Goal: Information Seeking & Learning: Learn about a topic

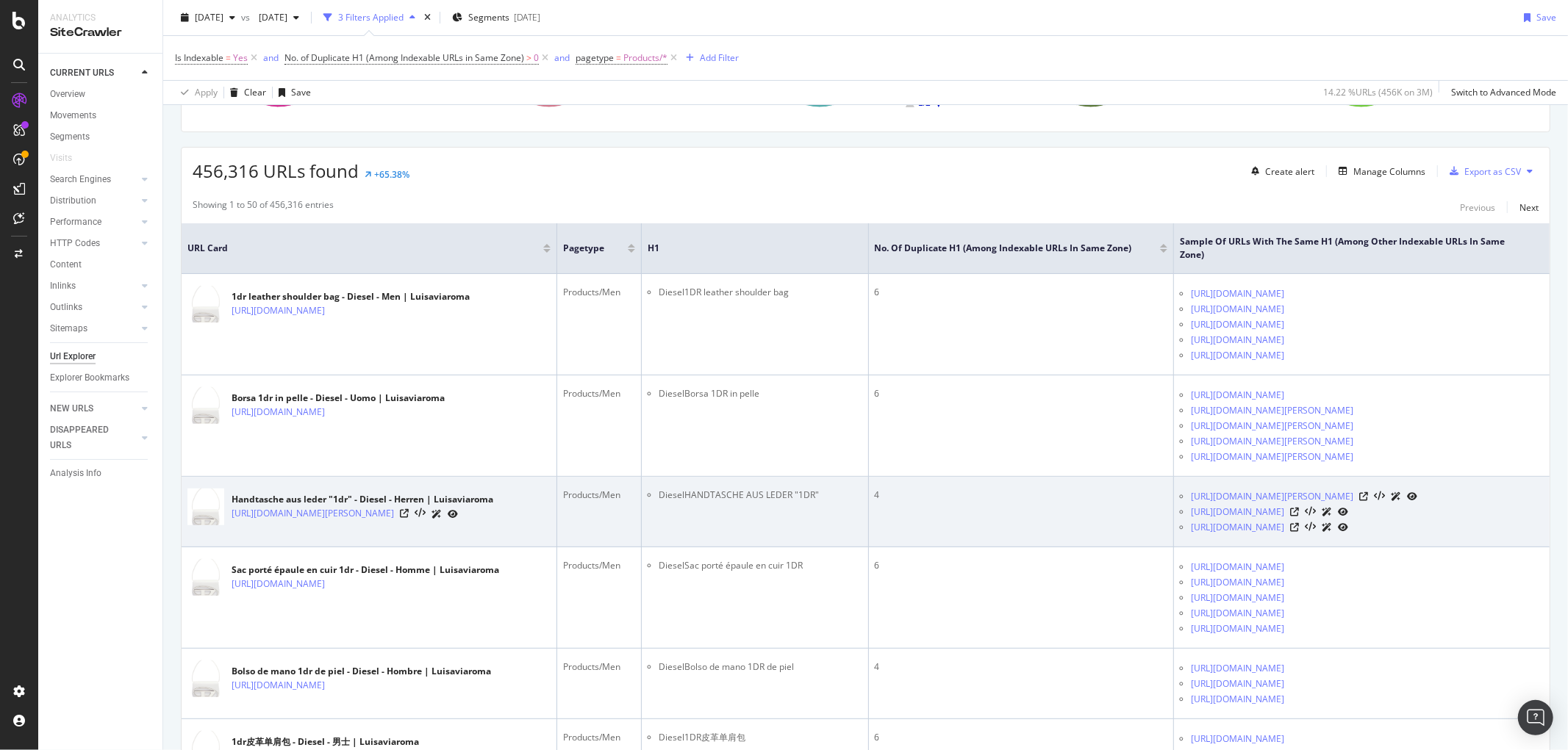
scroll to position [220, 0]
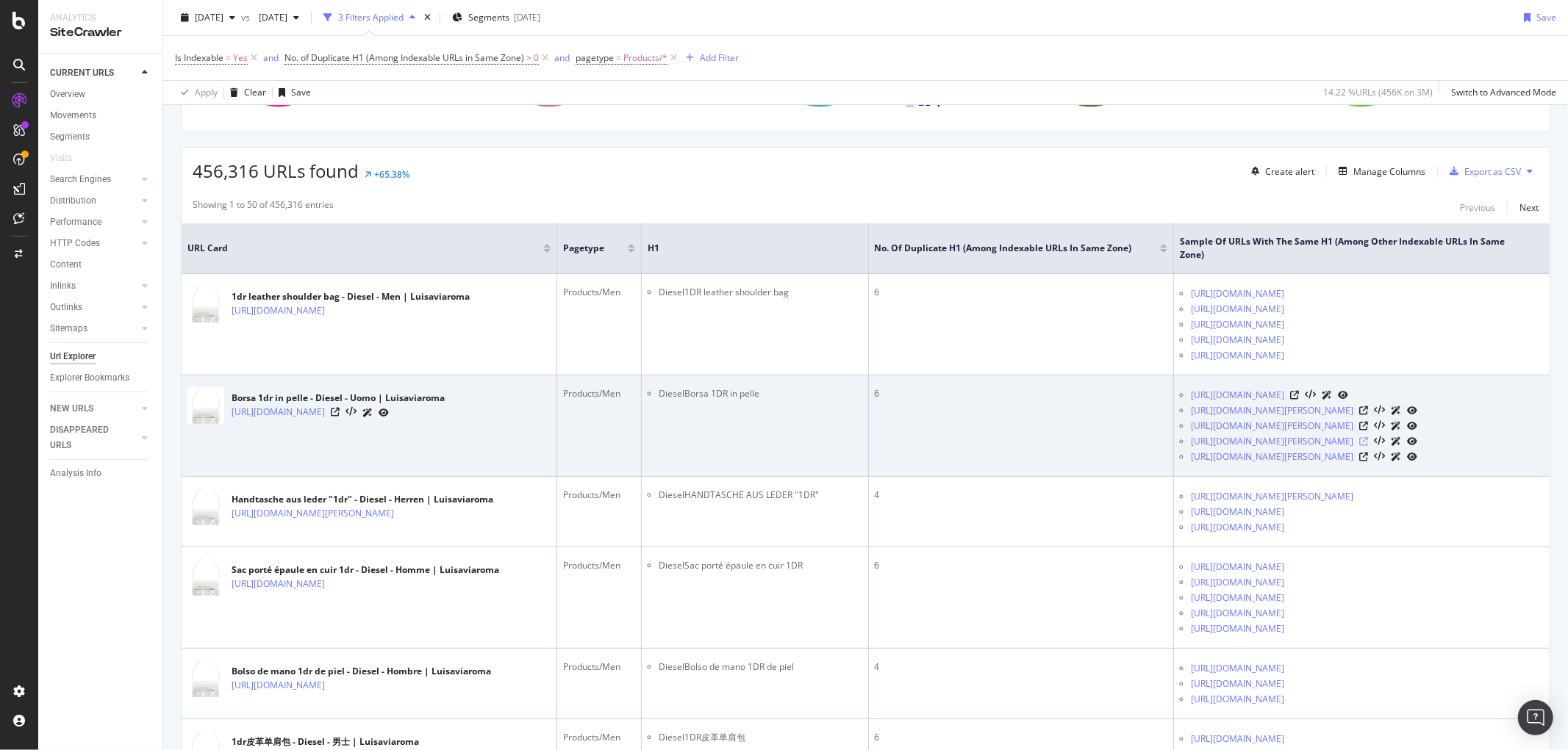
click at [1368, 444] on icon at bounding box center [1363, 441] width 8 height 8
click at [1368, 459] on icon at bounding box center [1363, 457] width 8 height 8
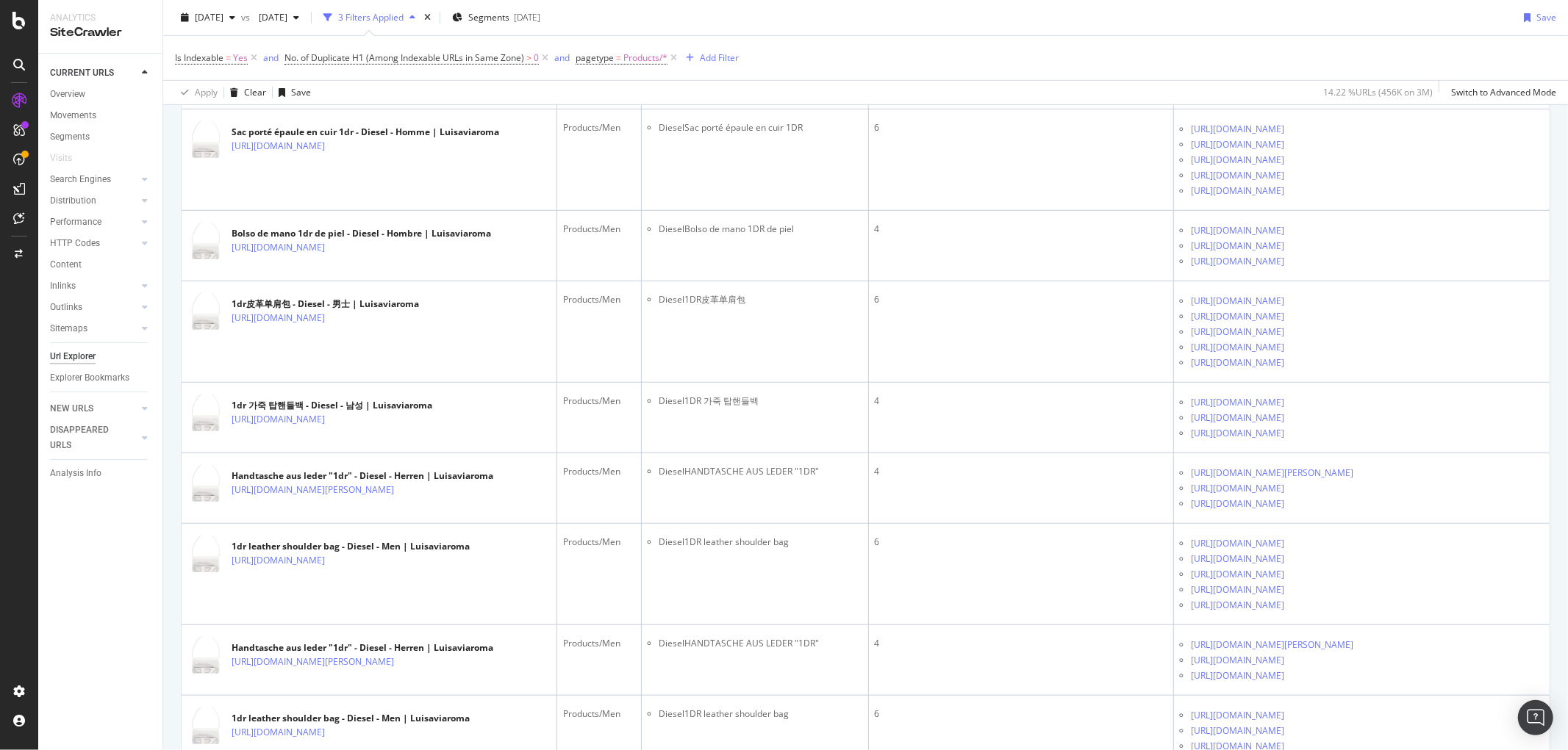
scroll to position [0, 0]
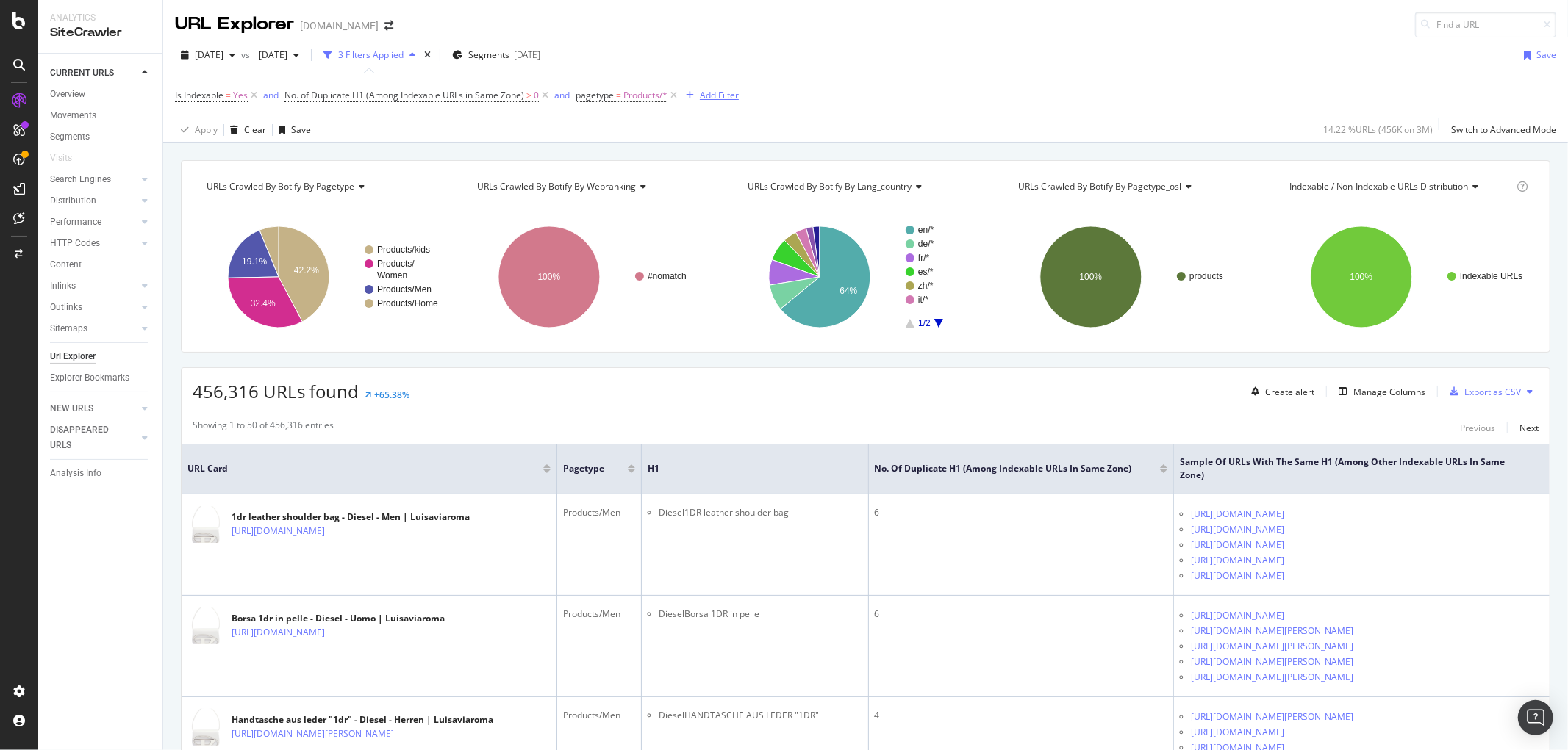
click at [728, 93] on div "Add Filter" at bounding box center [719, 95] width 39 height 13
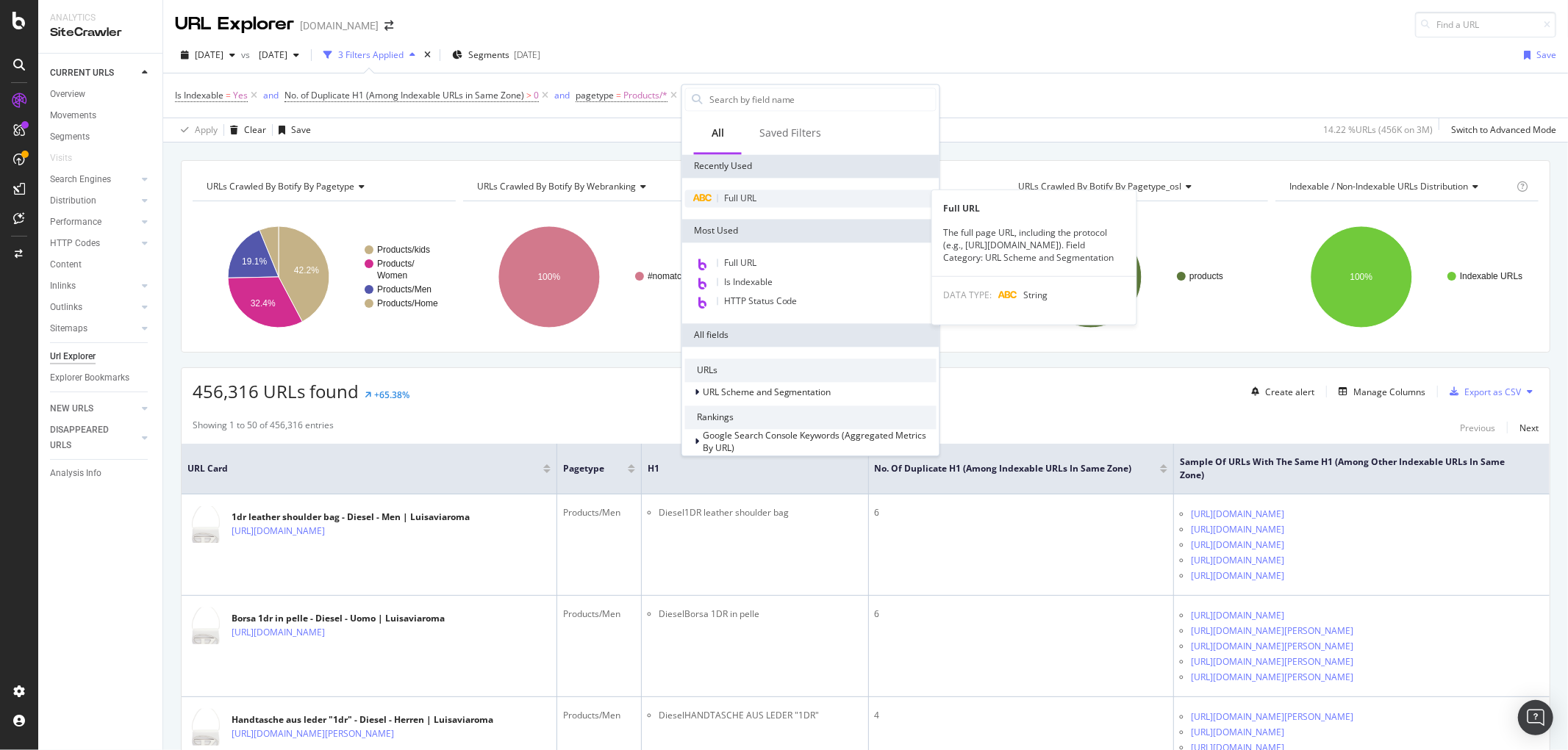
click at [742, 200] on span "Full URL" at bounding box center [739, 197] width 32 height 13
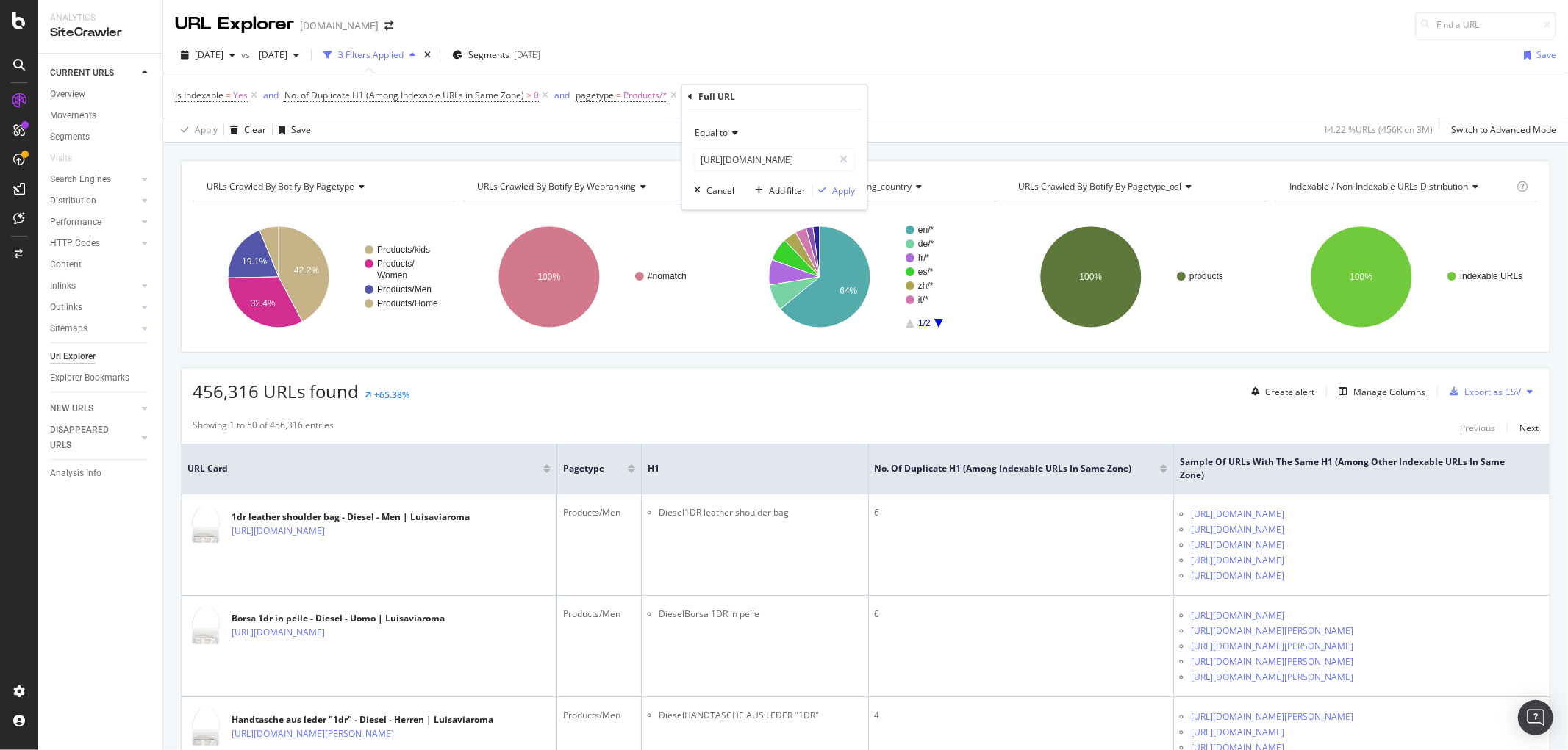
click at [735, 132] on icon at bounding box center [733, 134] width 10 height 8
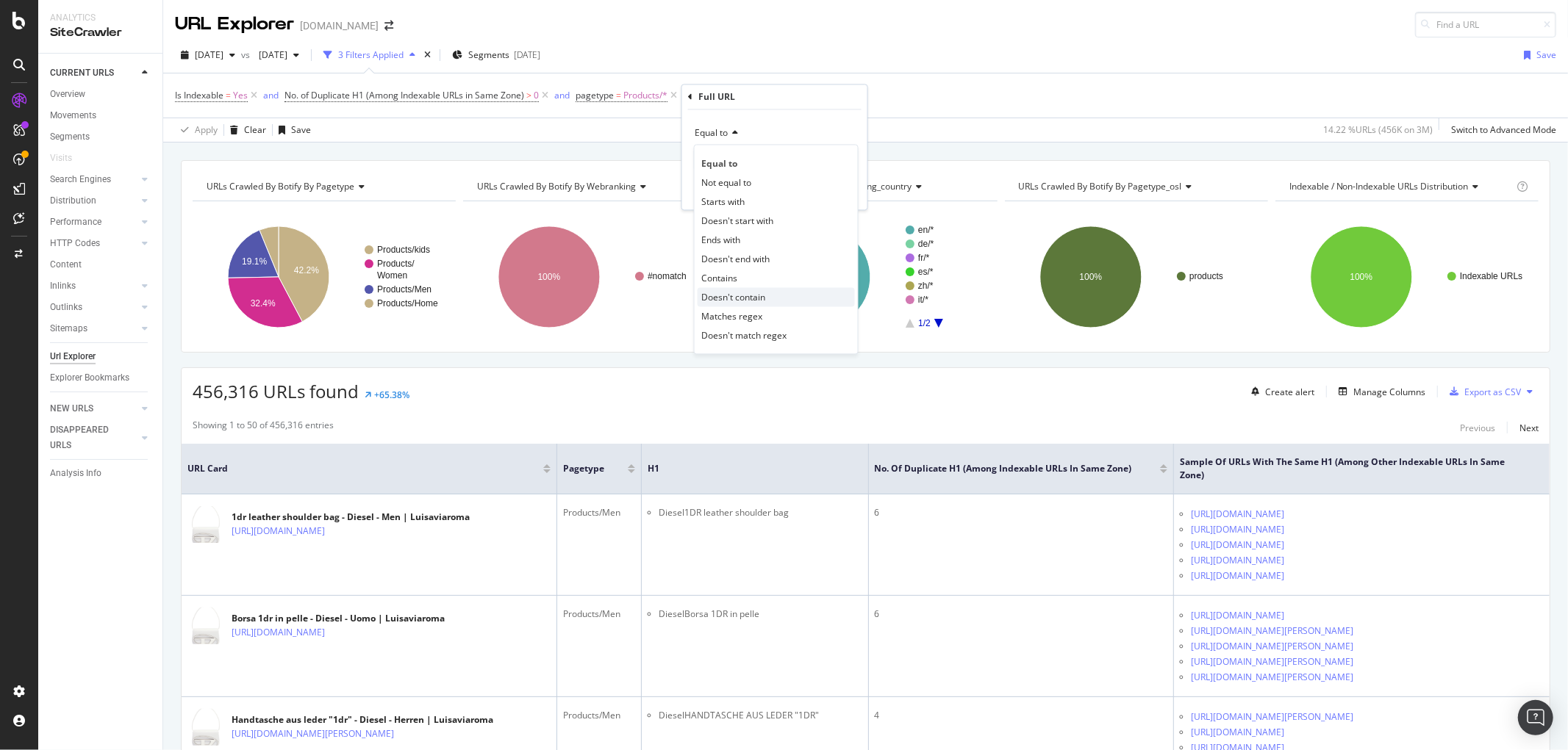
click at [759, 296] on span "Doesn't contain" at bounding box center [733, 296] width 64 height 13
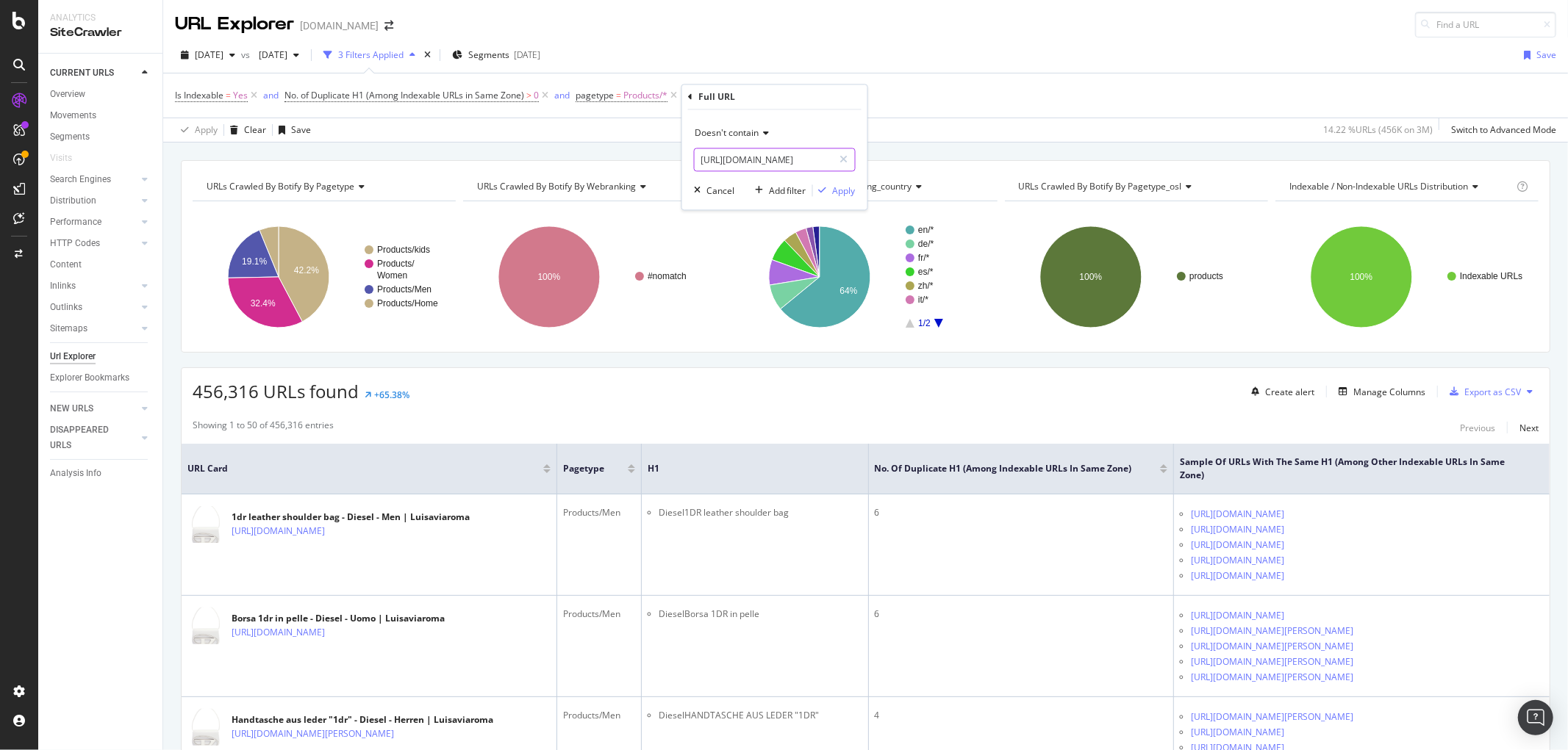
click at [752, 155] on input "[URL][DOMAIN_NAME]" at bounding box center [764, 160] width 139 height 24
type input "diesel"
click at [835, 191] on div "Apply" at bounding box center [844, 191] width 23 height 13
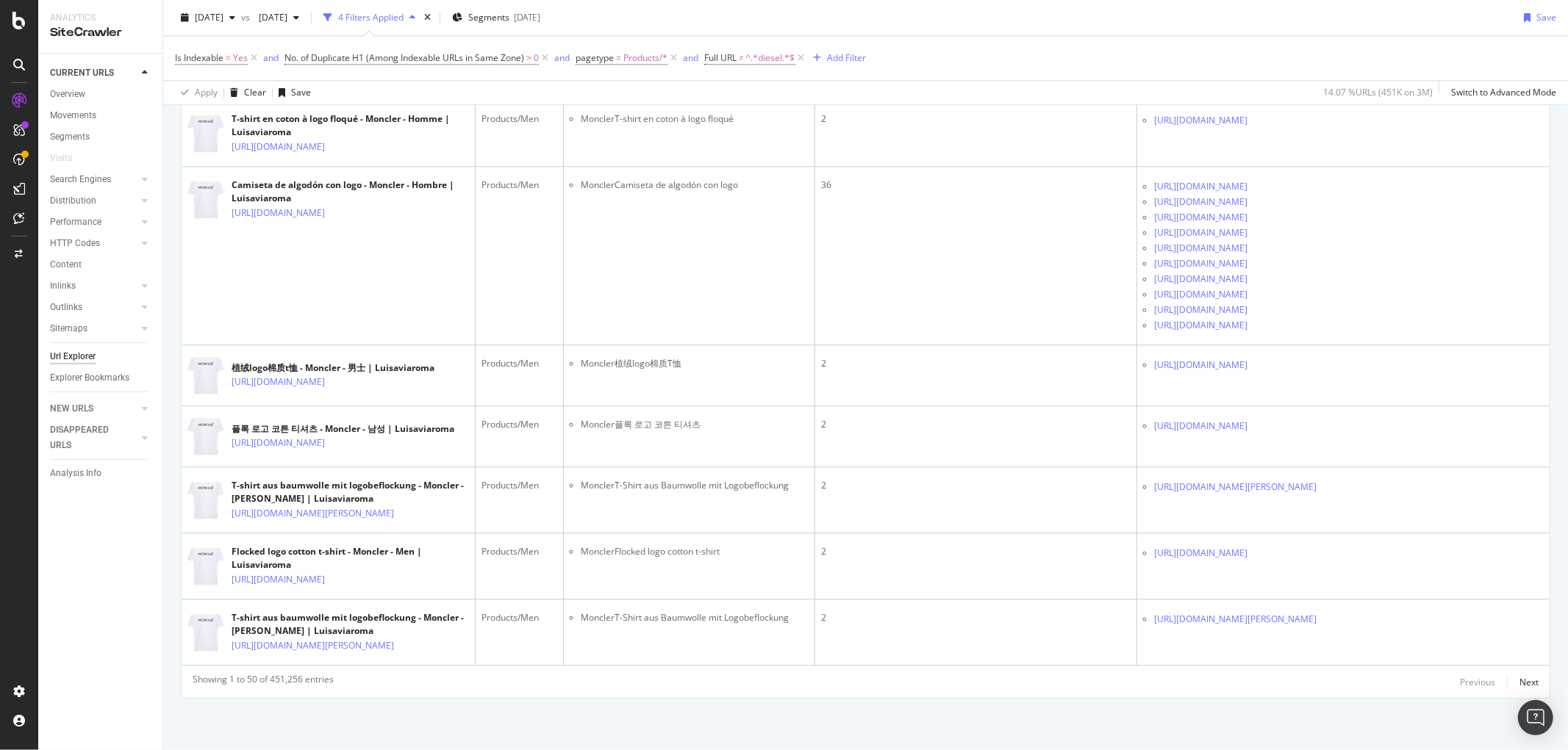
scroll to position [3896, 0]
drag, startPoint x: 234, startPoint y: 684, endPoint x: 322, endPoint y: 691, distance: 88.3
click at [1410, 674] on div "Next" at bounding box center [1529, 682] width 19 height 13
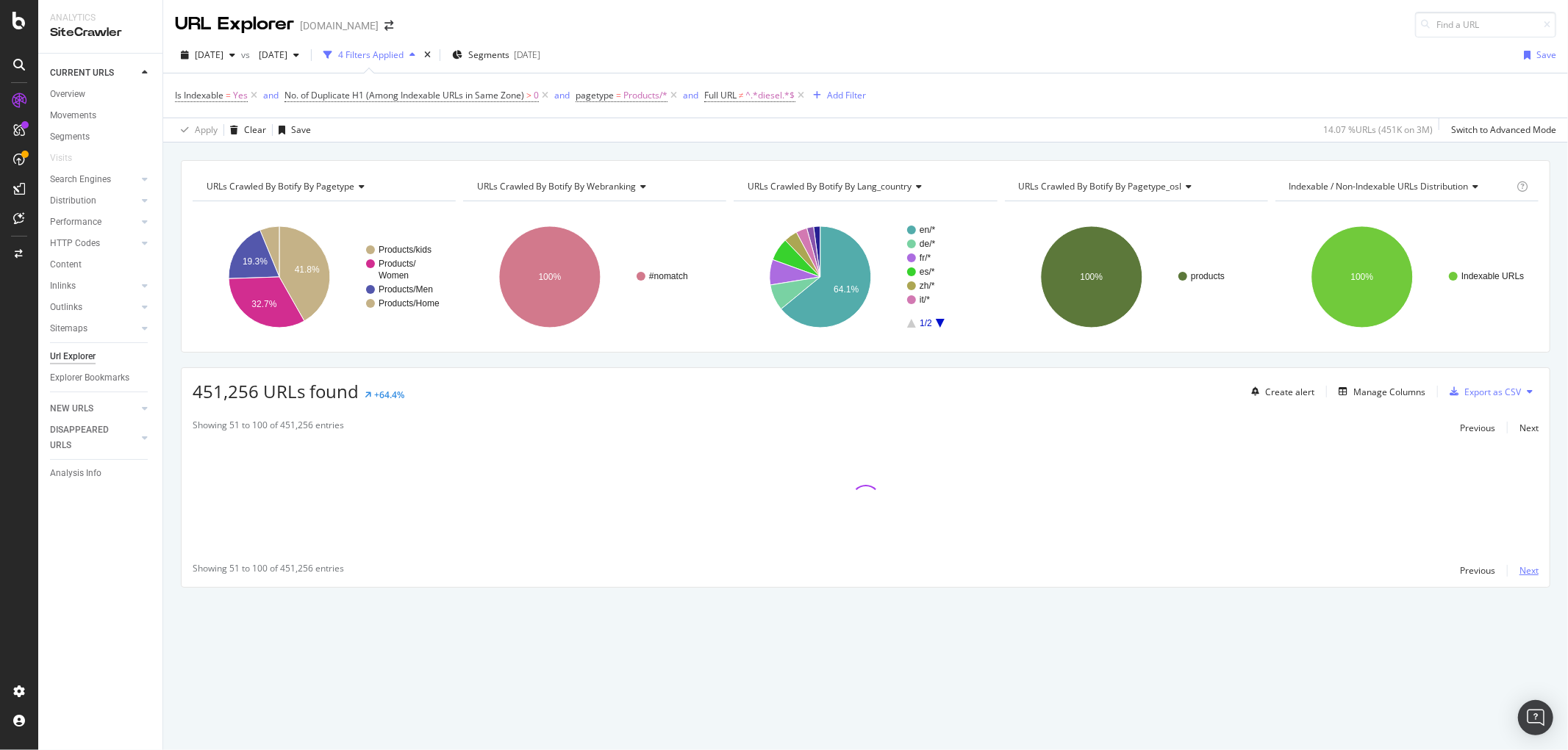
scroll to position [0, 0]
drag, startPoint x: 198, startPoint y: 399, endPoint x: 350, endPoint y: 402, distance: 152.0
click at [350, 402] on span "451,256 URLs found" at bounding box center [276, 391] width 166 height 24
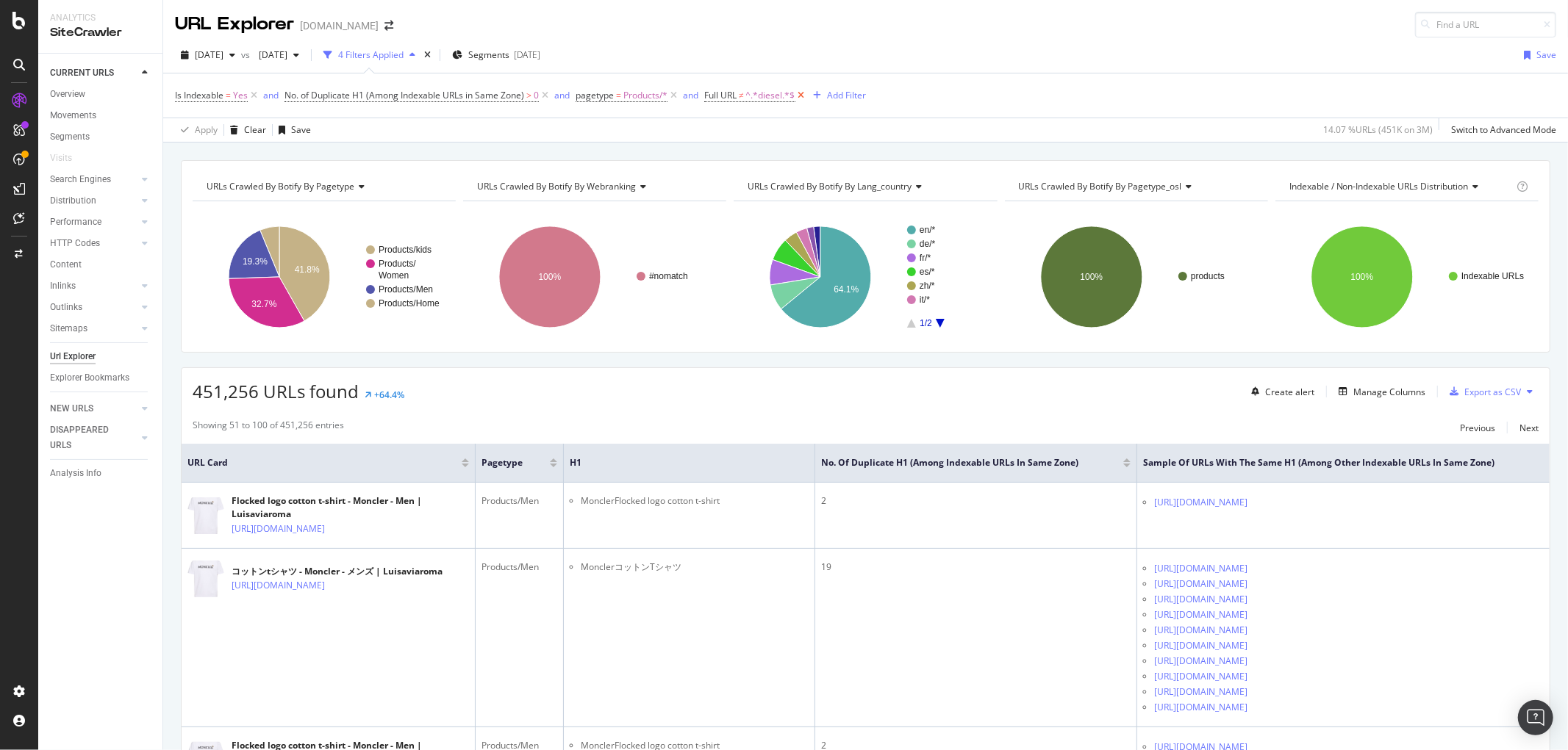
click at [800, 97] on icon at bounding box center [801, 95] width 13 height 14
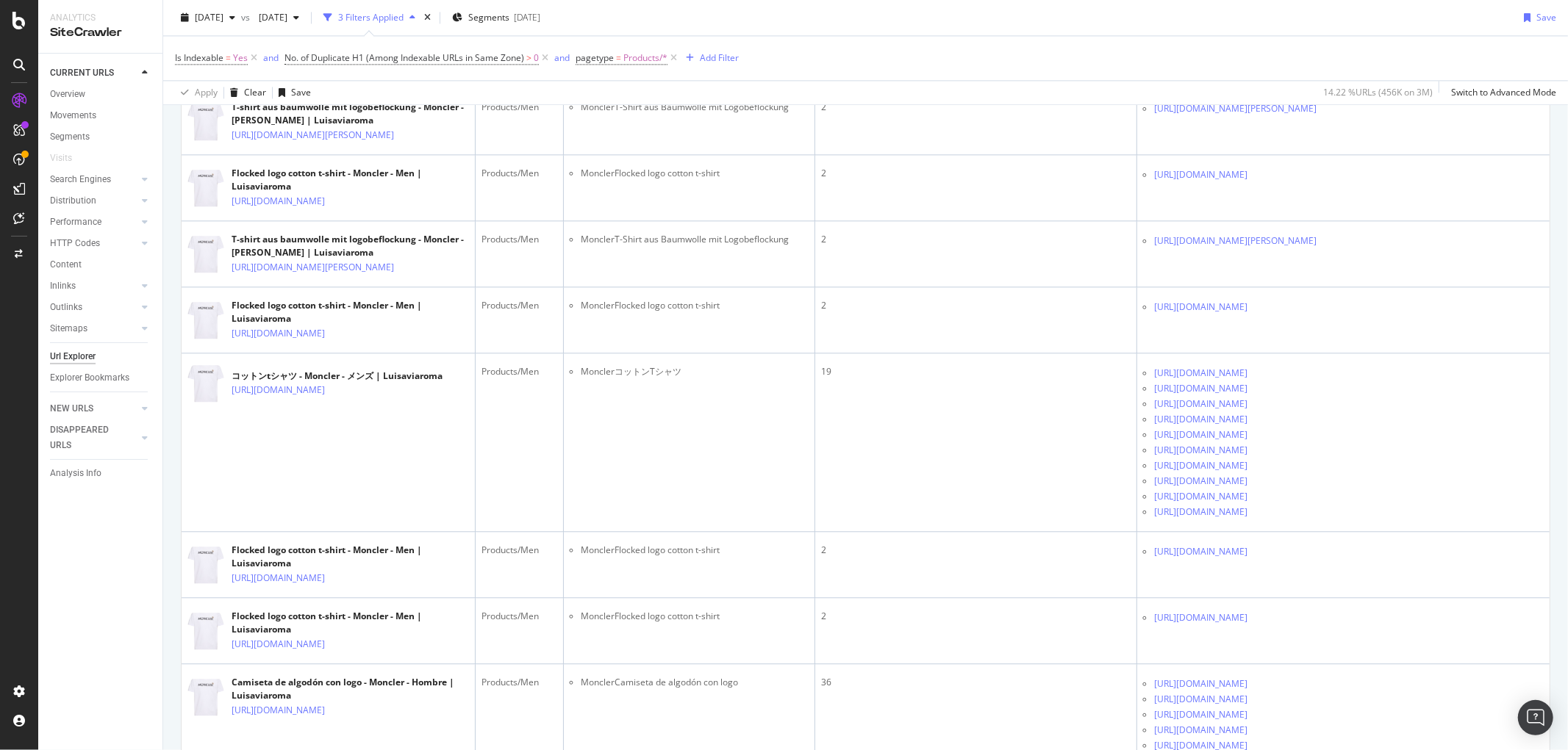
scroll to position [2693, 0]
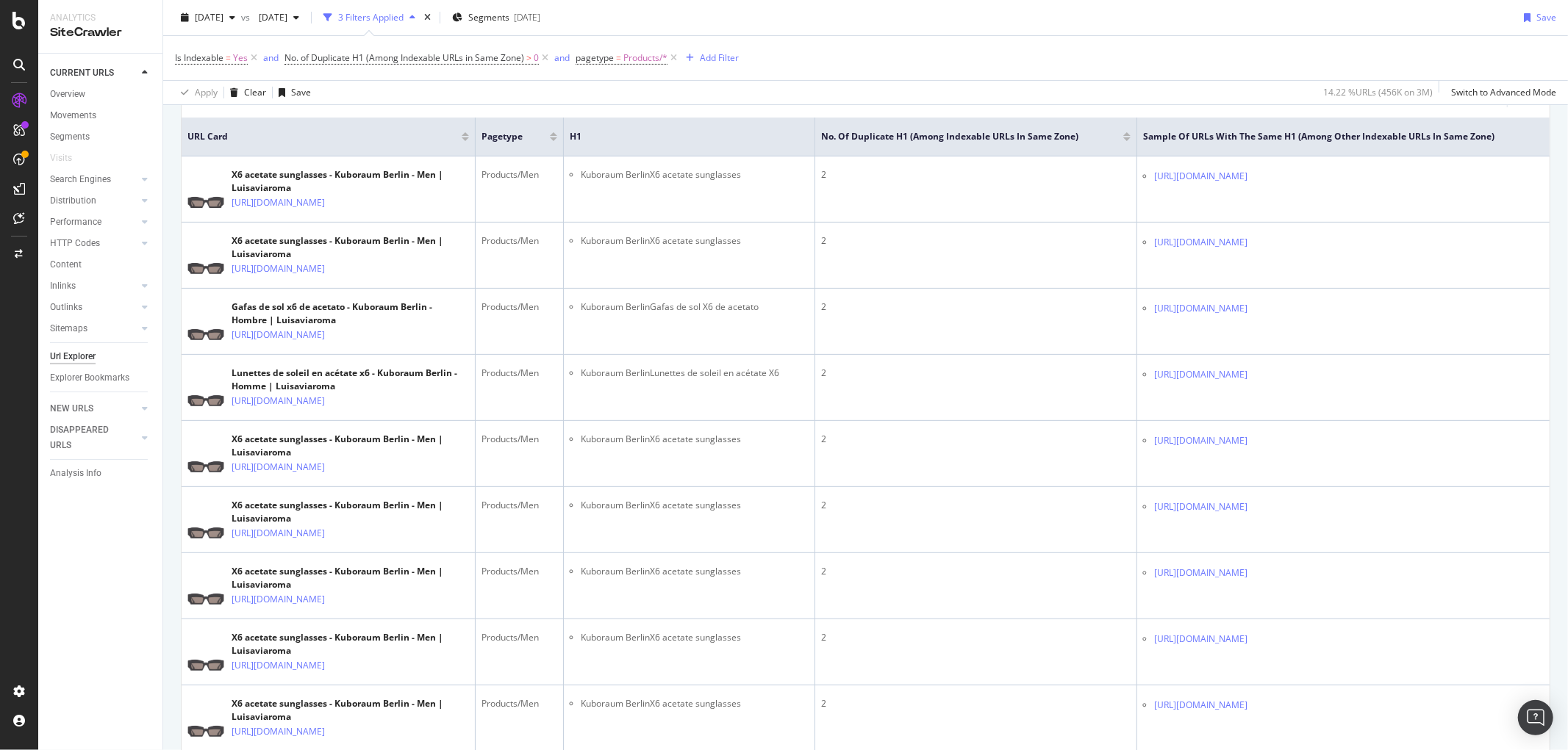
scroll to position [0, 0]
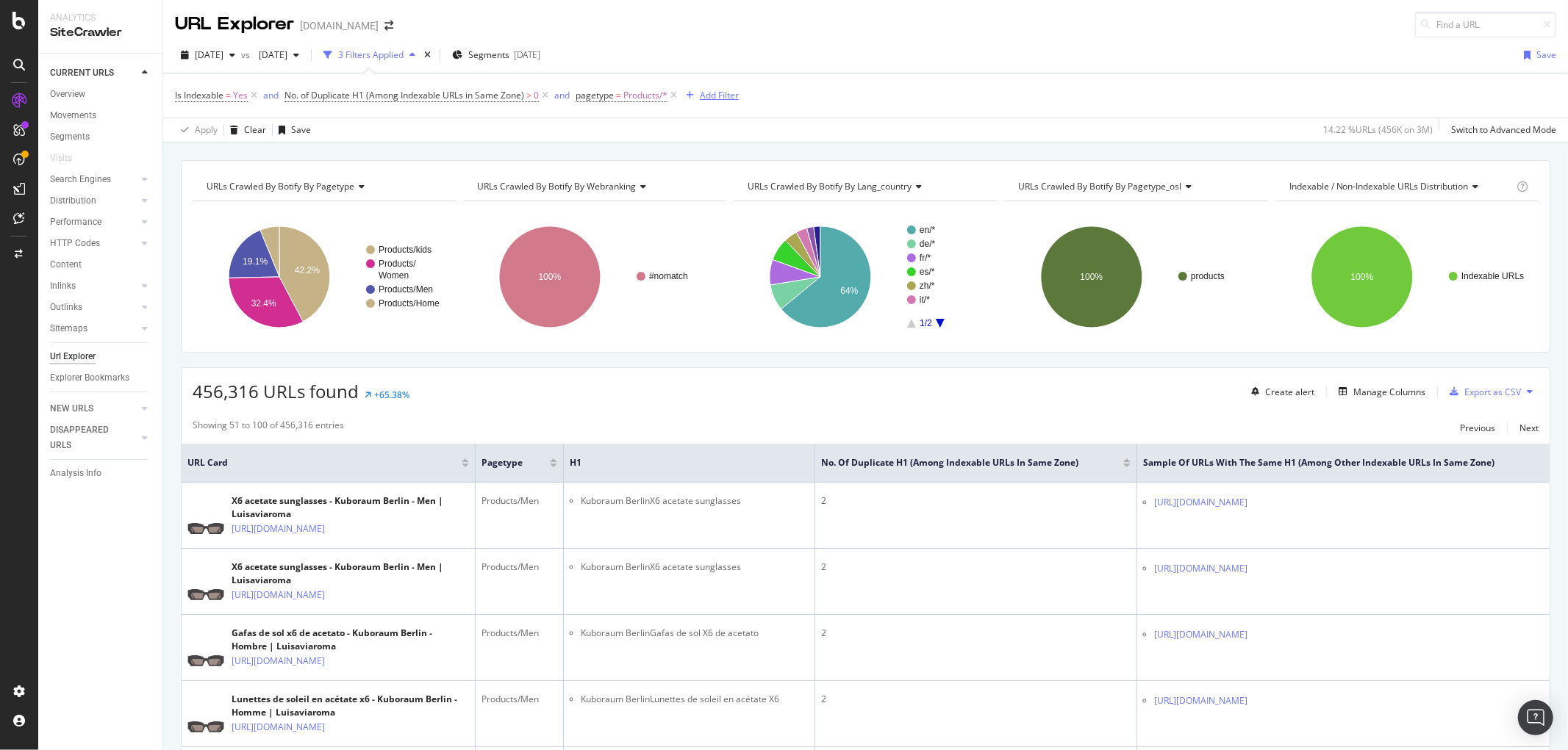
click at [726, 94] on div "Add Filter" at bounding box center [719, 95] width 39 height 13
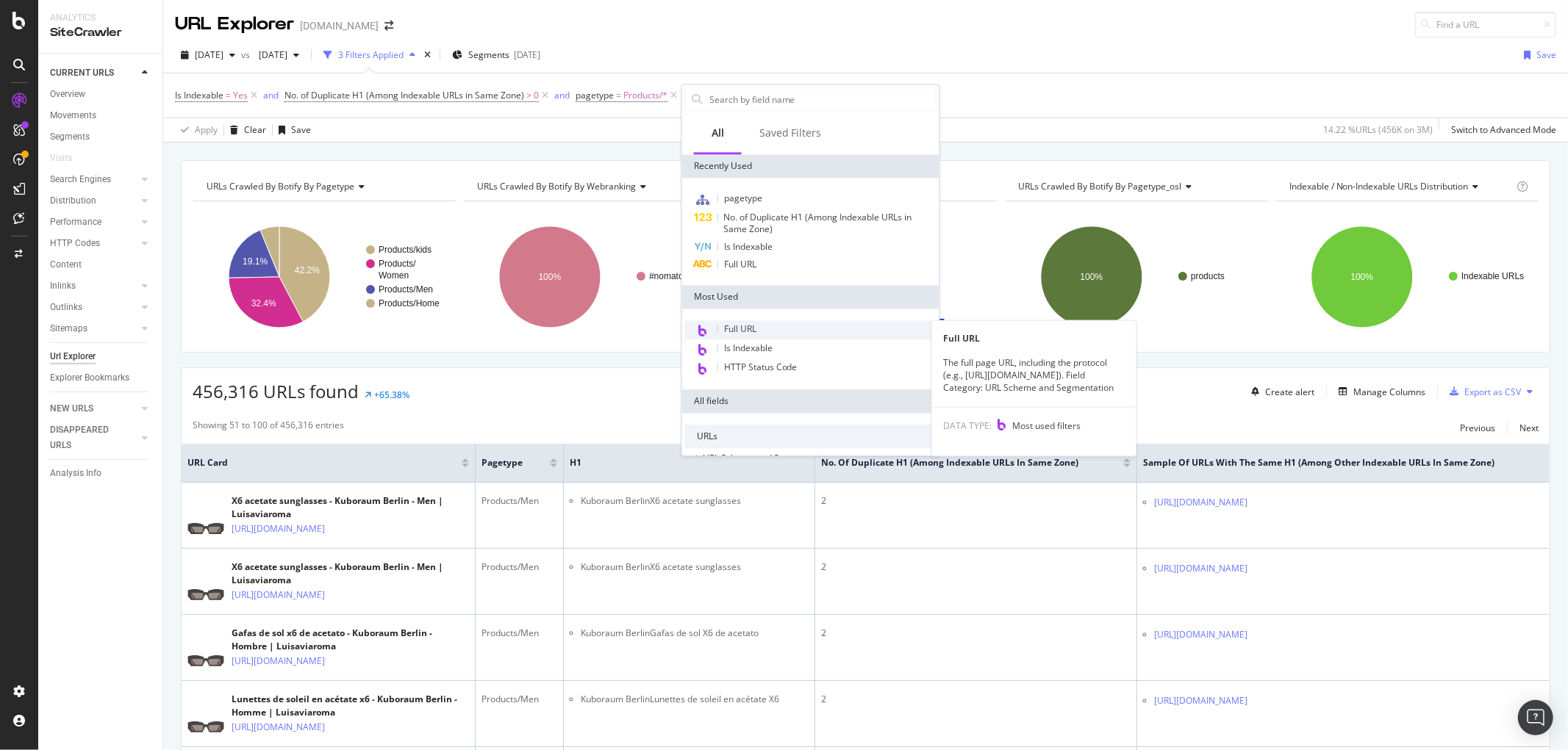
click at [741, 325] on span "Full URL" at bounding box center [739, 328] width 32 height 13
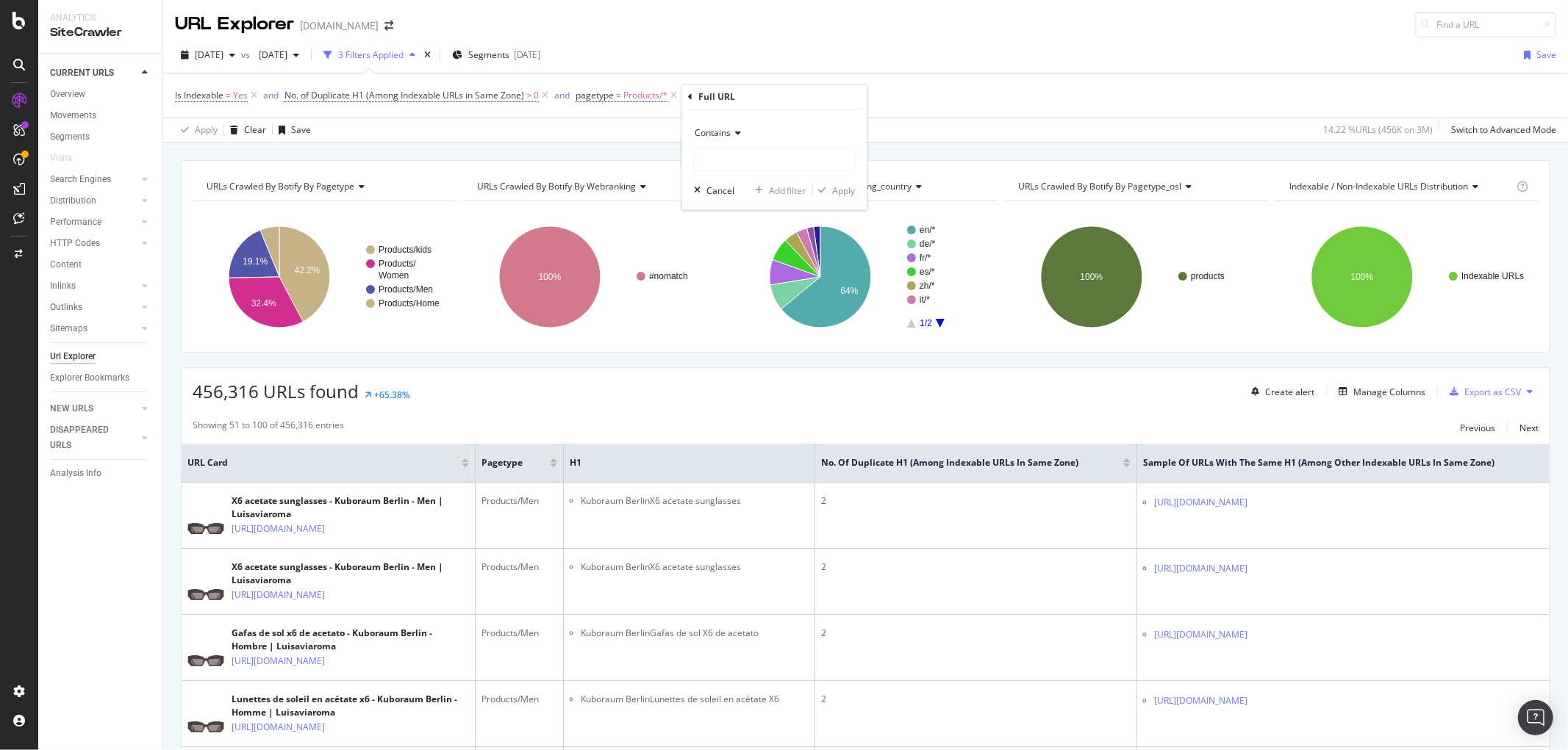
click at [722, 133] on span "Contains" at bounding box center [713, 133] width 36 height 13
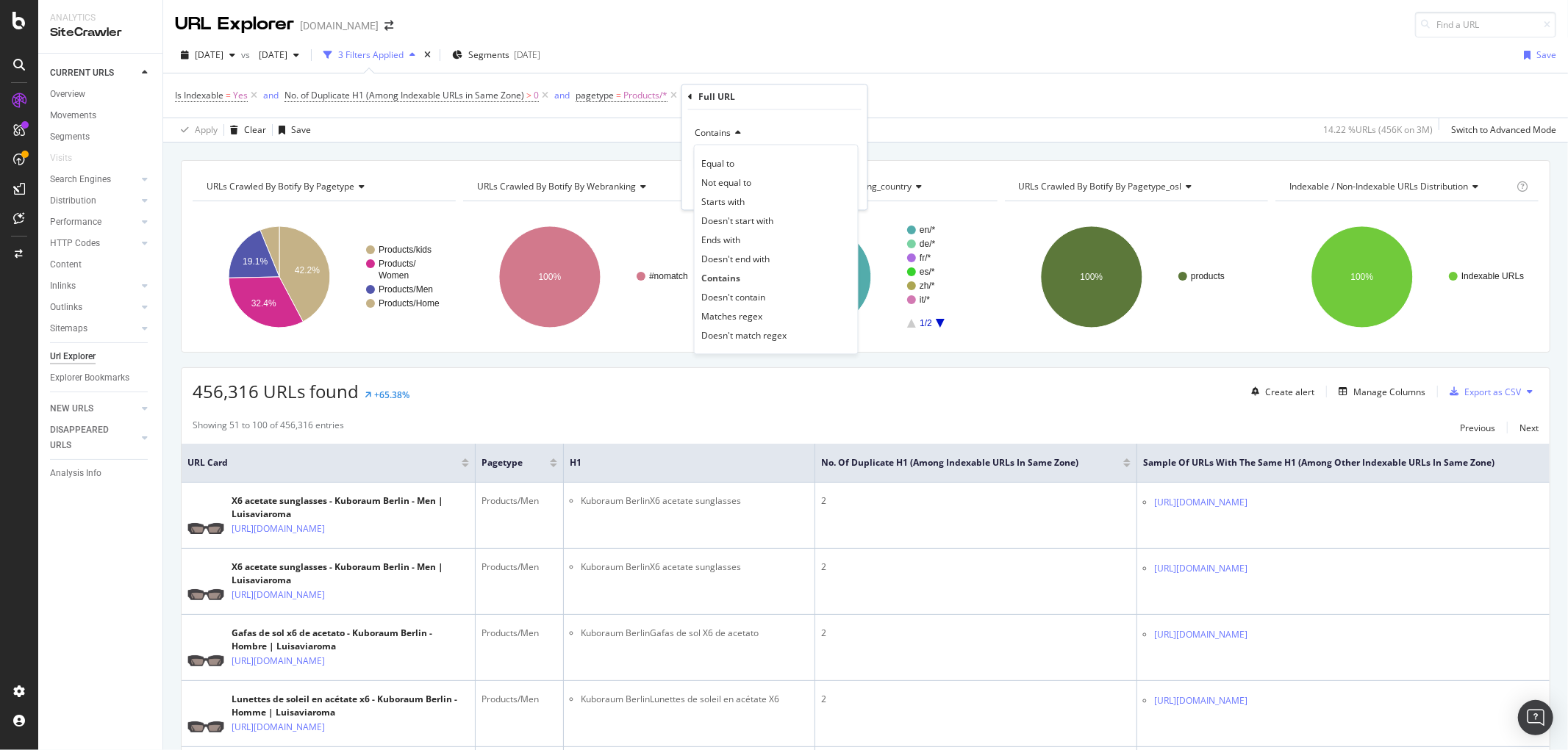
click at [792, 125] on div "Contains" at bounding box center [775, 134] width 161 height 24
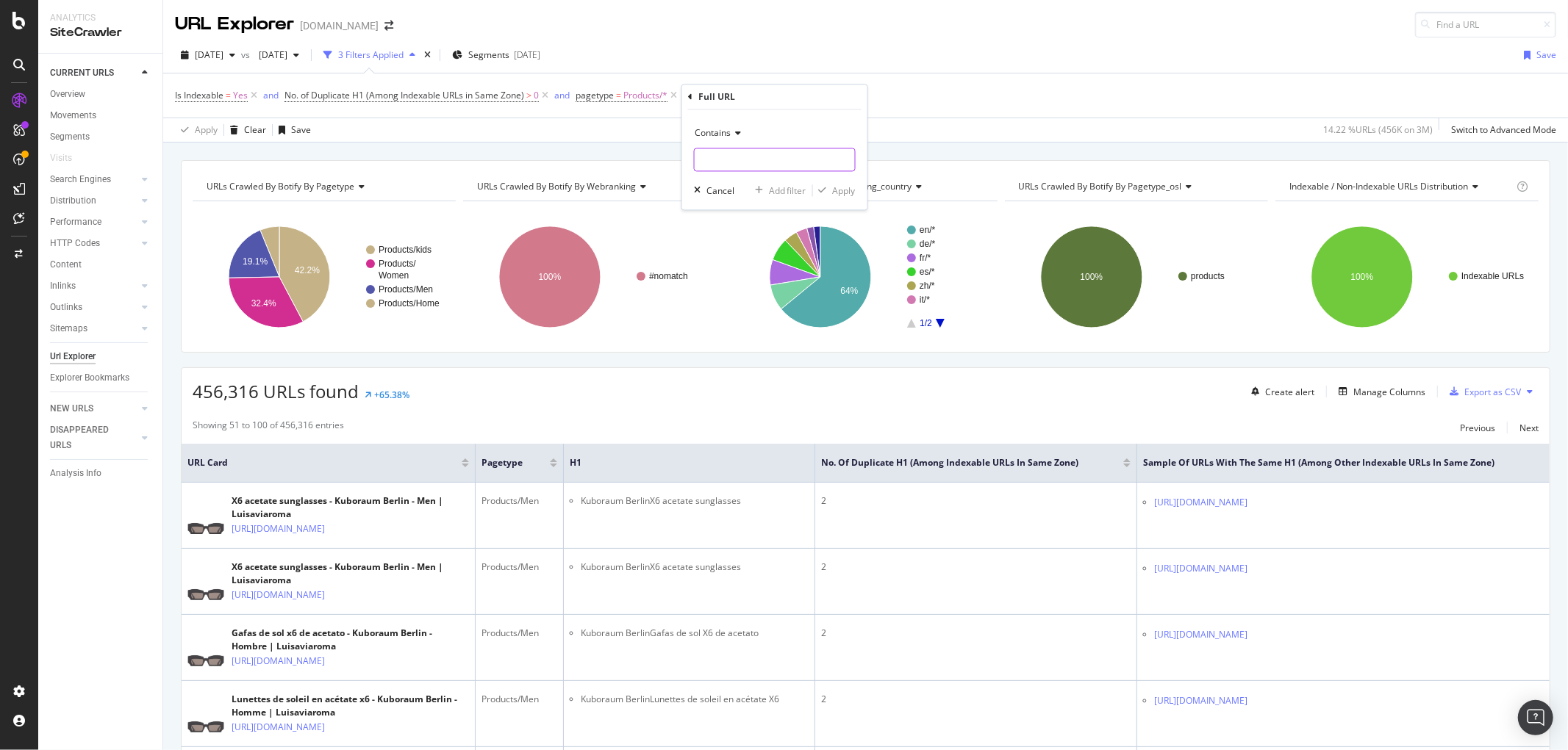
click at [781, 155] on input "text" at bounding box center [775, 160] width 160 height 24
type input "82i"
click at [840, 185] on div "Apply" at bounding box center [844, 191] width 23 height 13
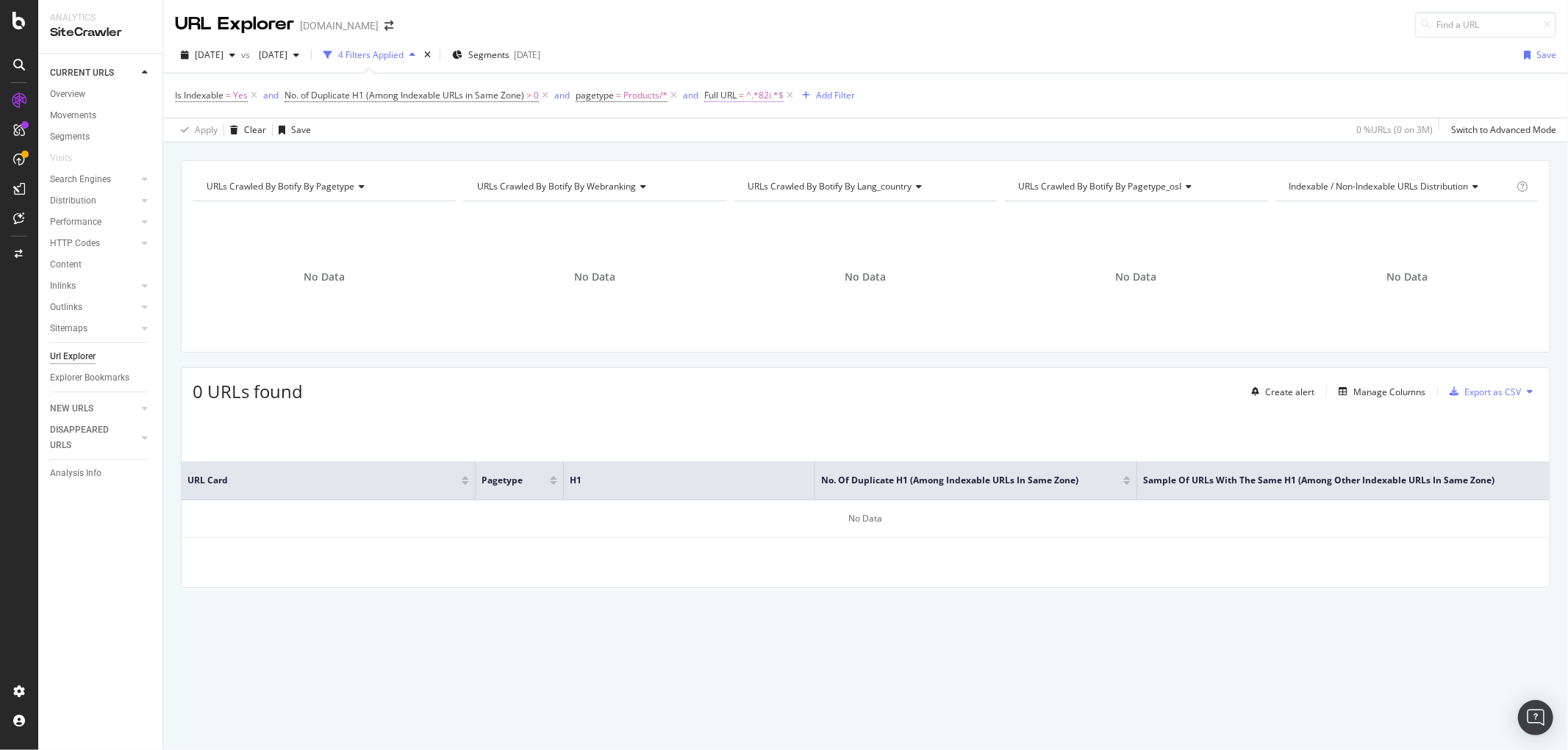
click at [765, 94] on span "^.*82i.*$" at bounding box center [765, 95] width 38 height 20
click at [753, 129] on span "Contains" at bounding box center [736, 130] width 36 height 13
click at [770, 294] on span "Doesn't contain" at bounding box center [757, 295] width 64 height 13
click at [755, 158] on input "82i" at bounding box center [787, 157] width 139 height 24
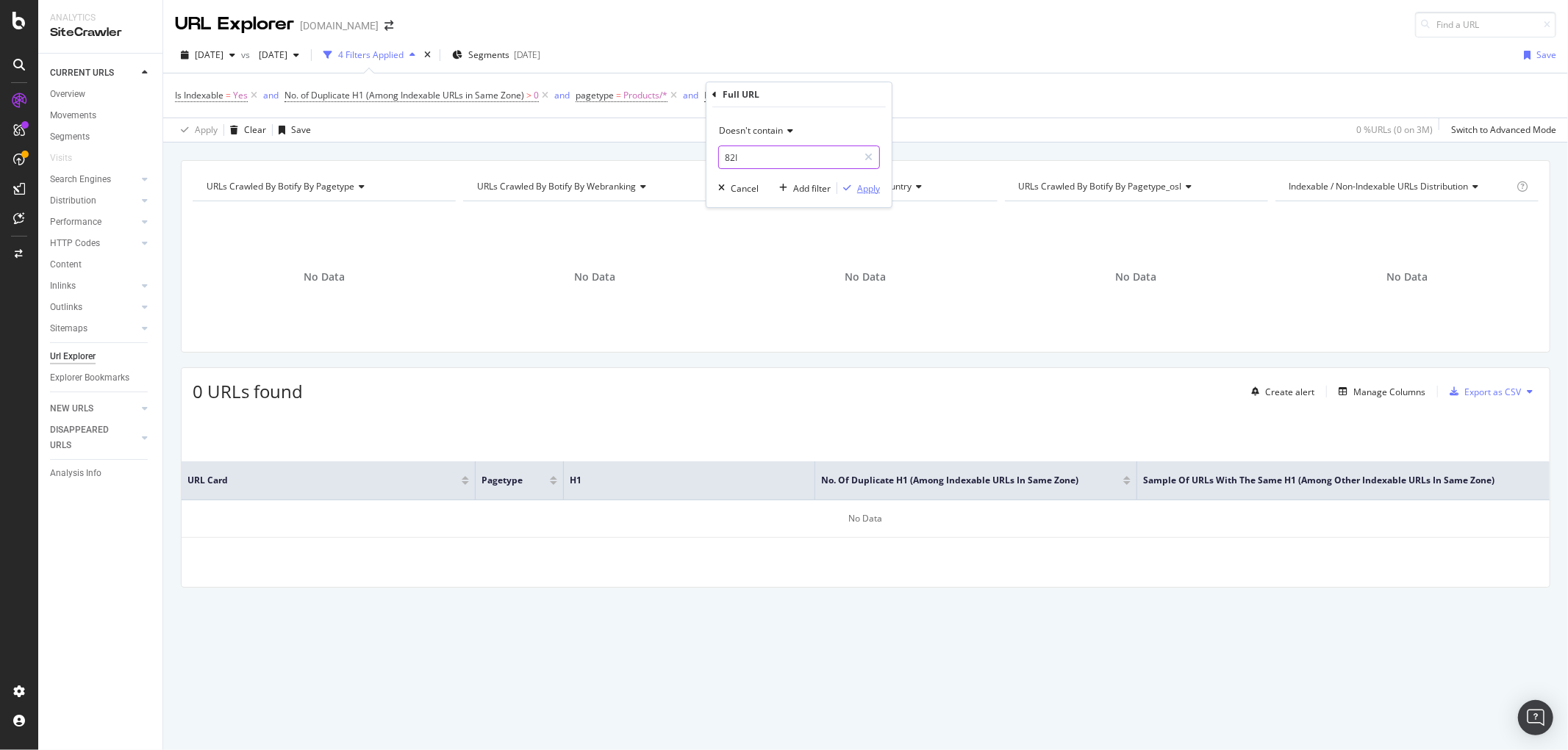
type input "82I"
click at [857, 190] on div "Apply" at bounding box center [868, 188] width 23 height 13
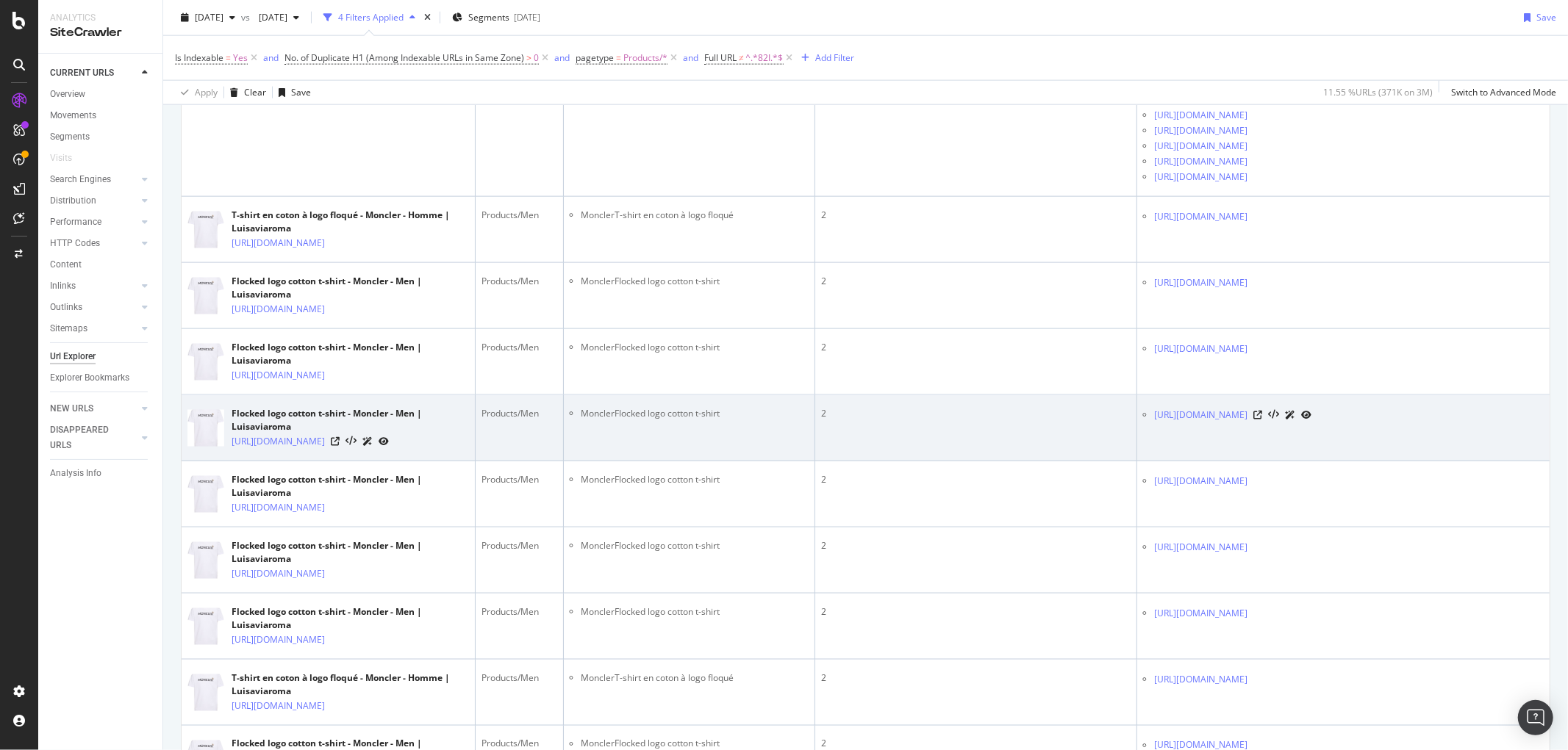
scroll to position [1581, 0]
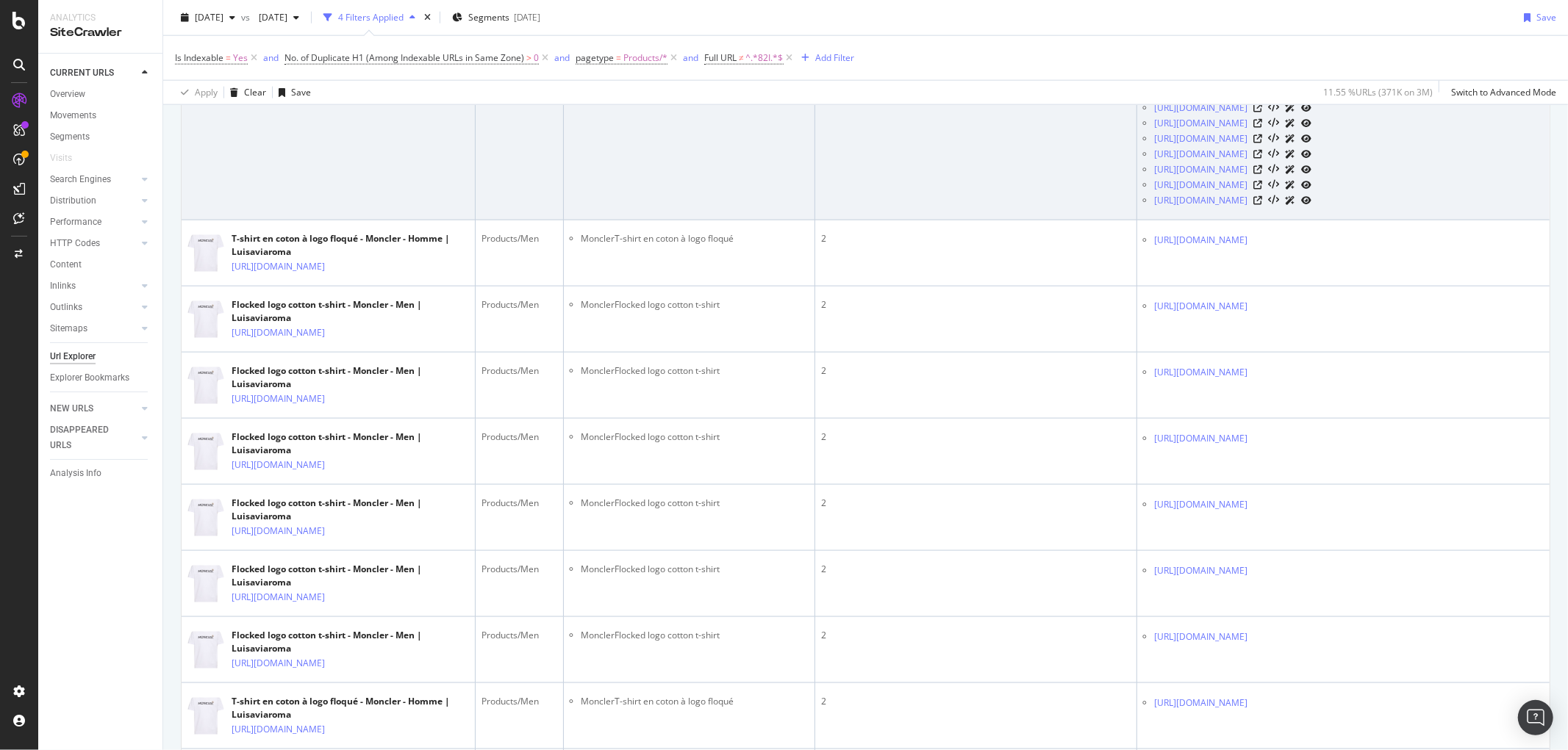
click at [1262, 97] on icon at bounding box center [1257, 92] width 8 height 8
click at [1262, 81] on icon at bounding box center [1257, 77] width 8 height 8
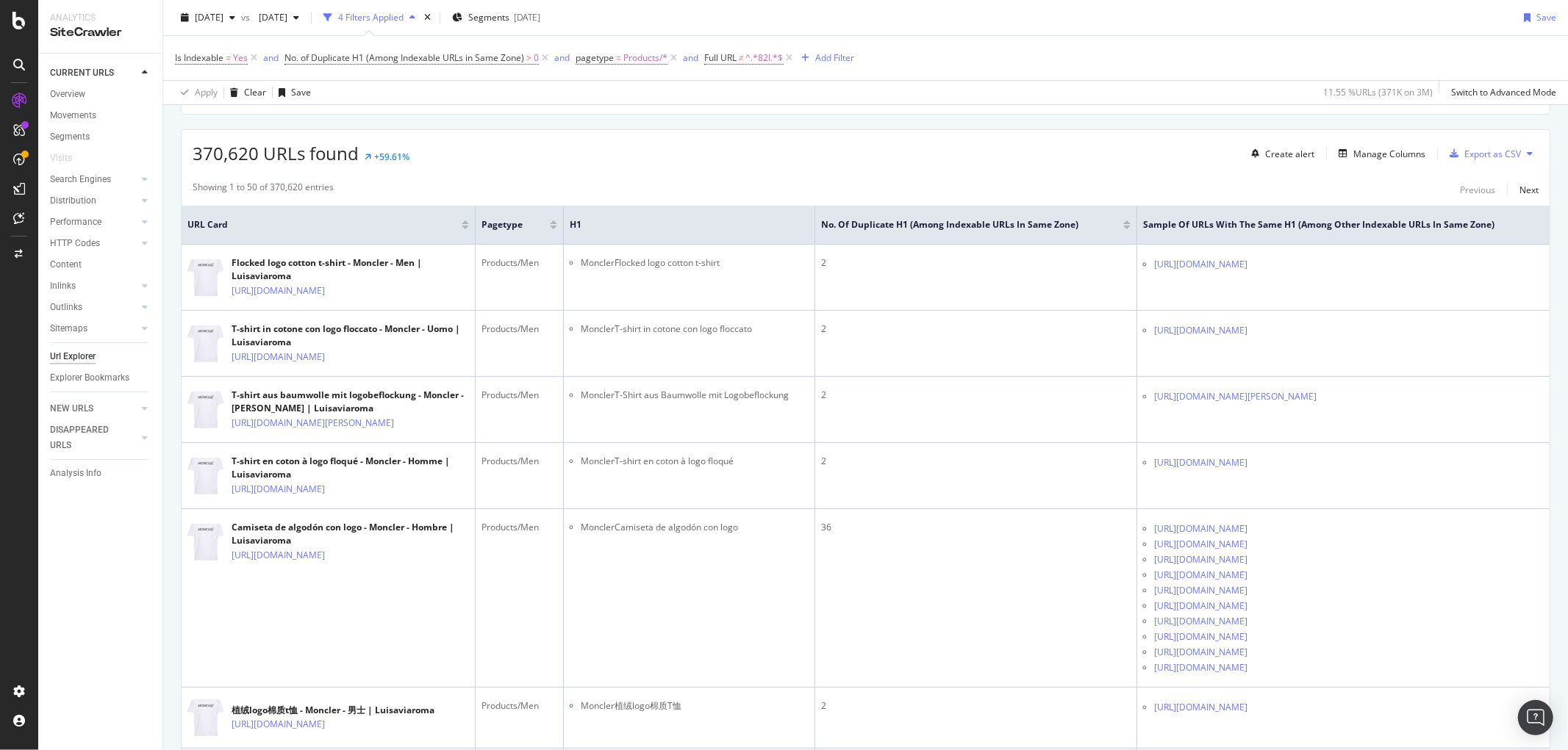
scroll to position [489, 0]
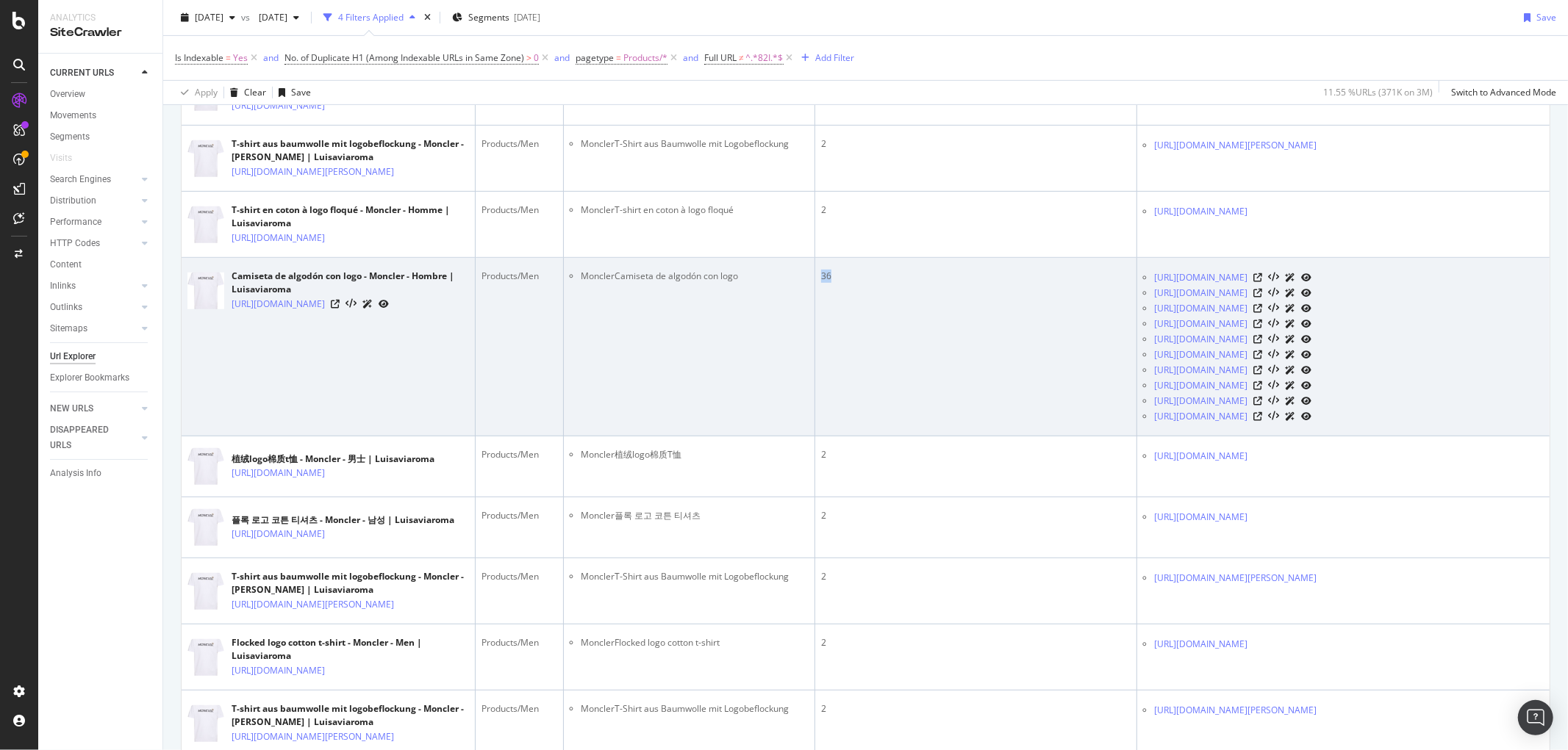
click at [836, 338] on td "36" at bounding box center [976, 347] width 322 height 179
click at [836, 283] on div "36" at bounding box center [976, 276] width 309 height 13
